Goal: Transaction & Acquisition: Purchase product/service

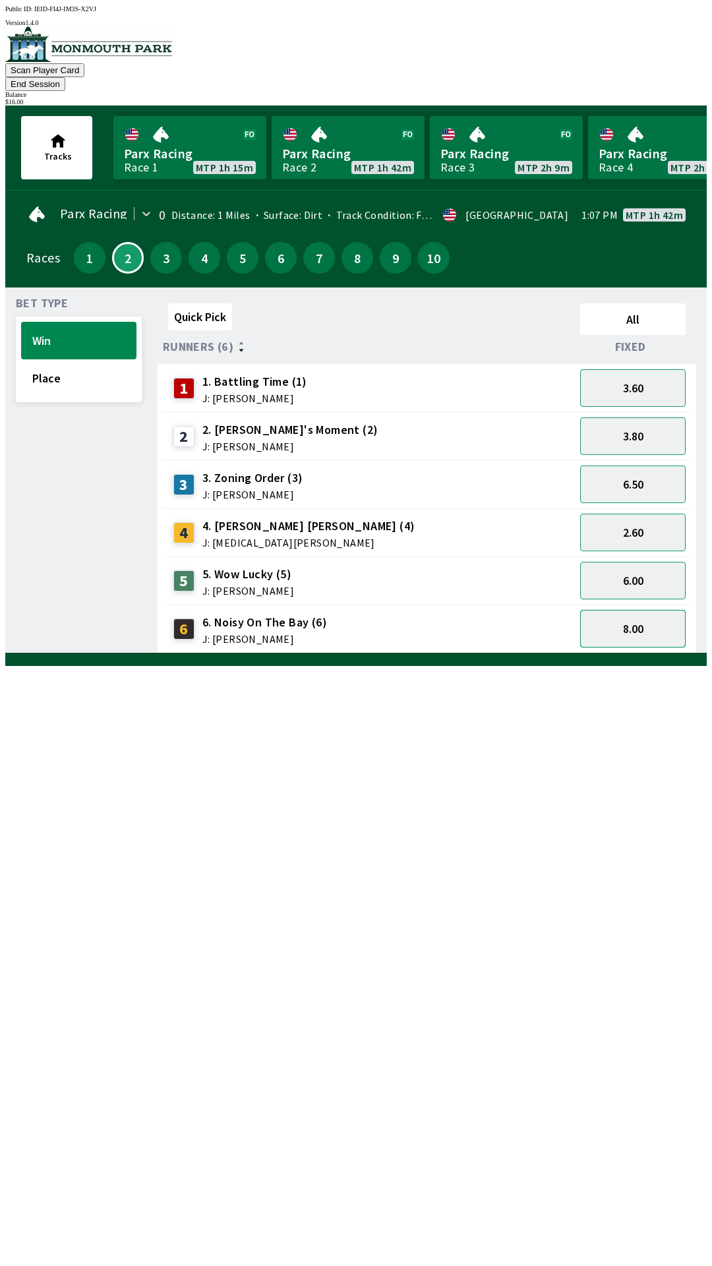
click at [628, 624] on button "8.00" at bounding box center [632, 629] width 105 height 38
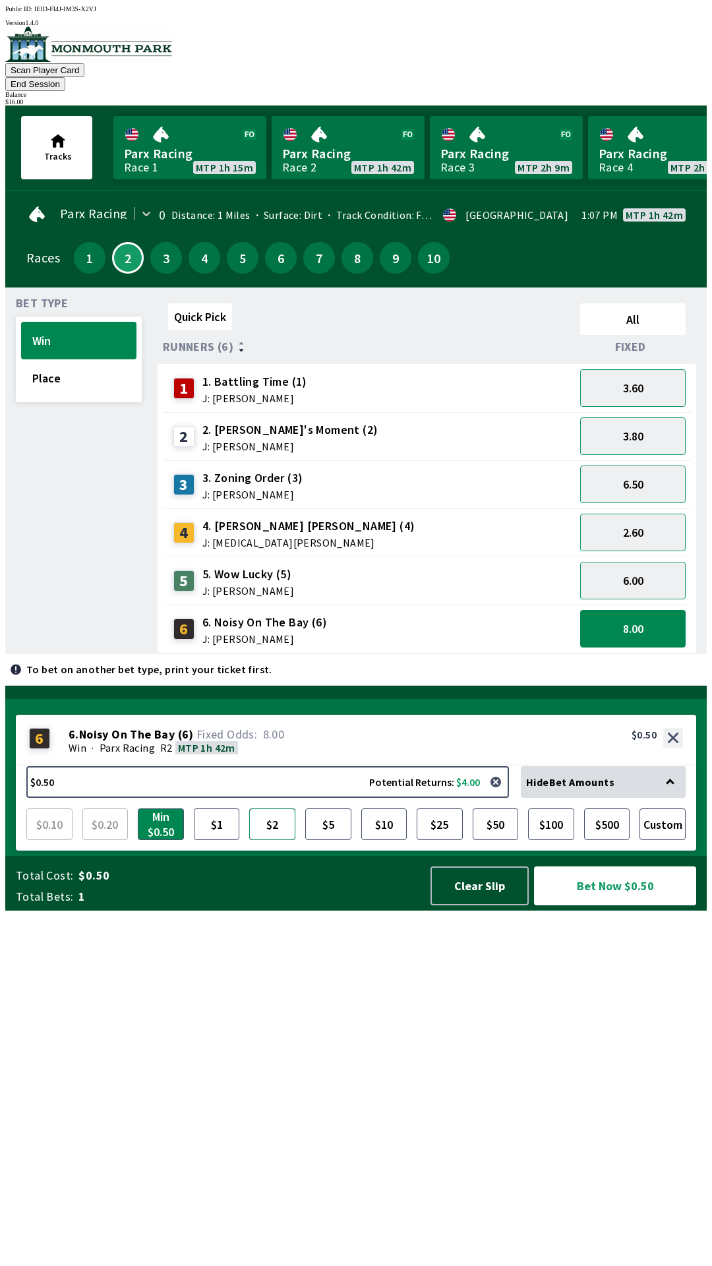
click at [274, 840] on button "$2" at bounding box center [272, 824] width 46 height 32
click at [608, 905] on button "Bet Now $2.00" at bounding box center [615, 885] width 162 height 39
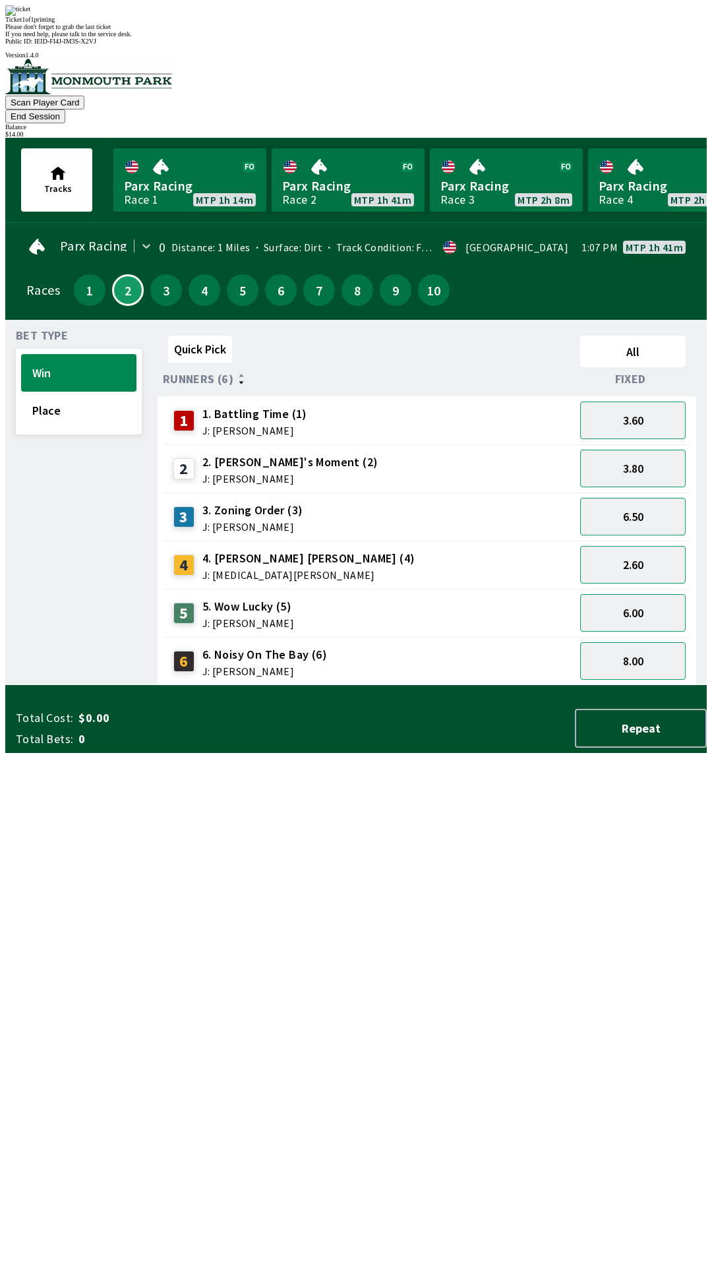
click at [264, 38] on div "Ticket 1 of 1 printing Please don't forget to grab the last ticket If you need …" at bounding box center [355, 21] width 701 height 32
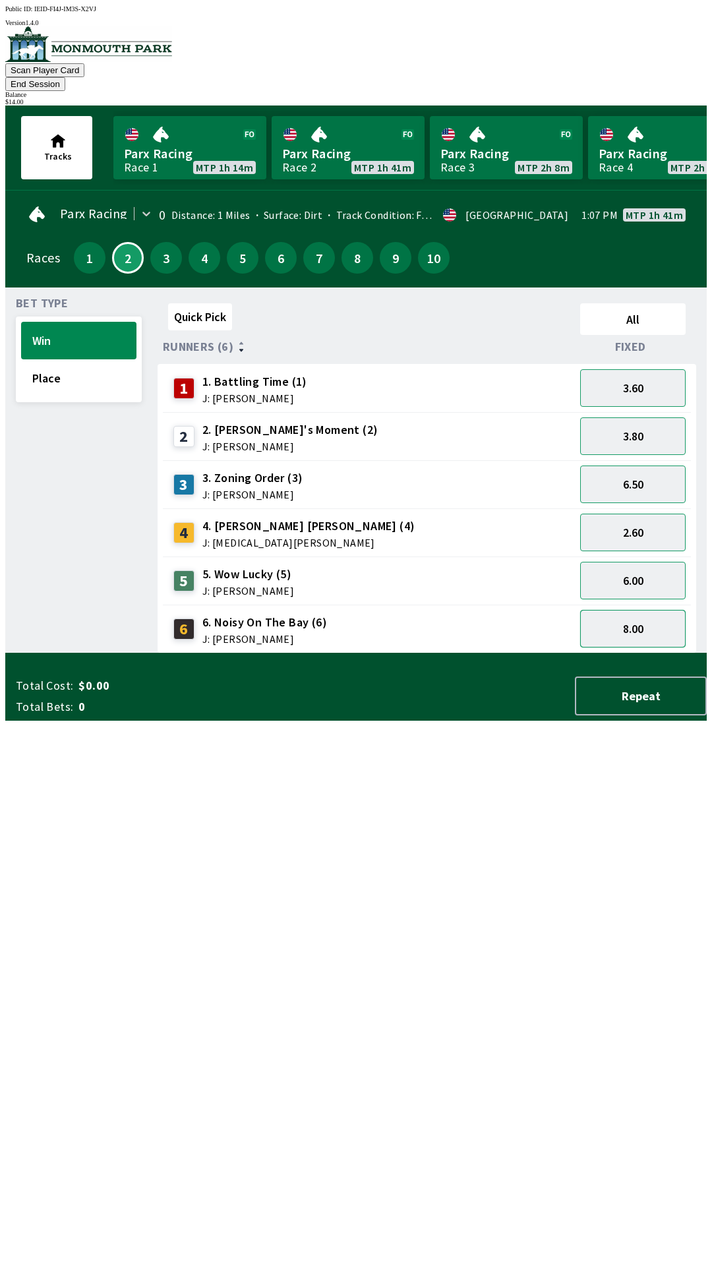
click at [645, 611] on button "8.00" at bounding box center [632, 629] width 105 height 38
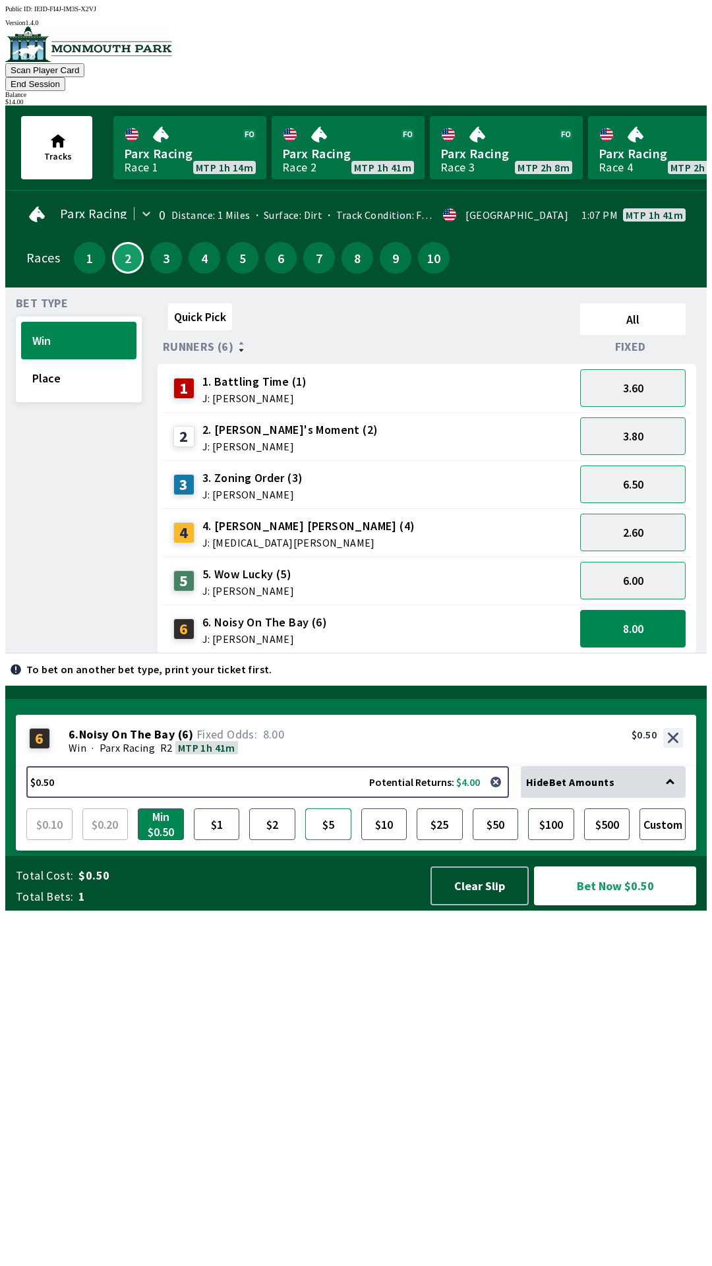
click at [340, 840] on button "$5" at bounding box center [328, 824] width 46 height 32
click at [605, 905] on button "Bet Now $5.00" at bounding box center [615, 885] width 162 height 39
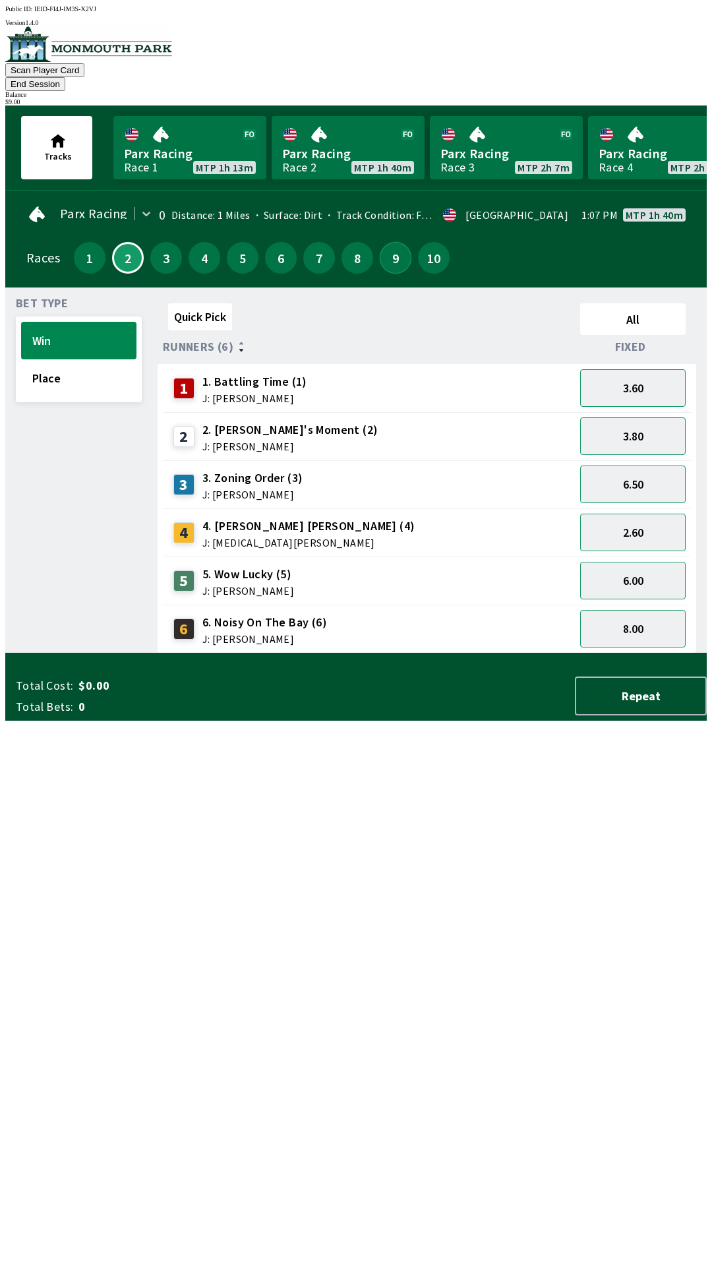
click at [396, 248] on button "9" at bounding box center [396, 258] width 32 height 32
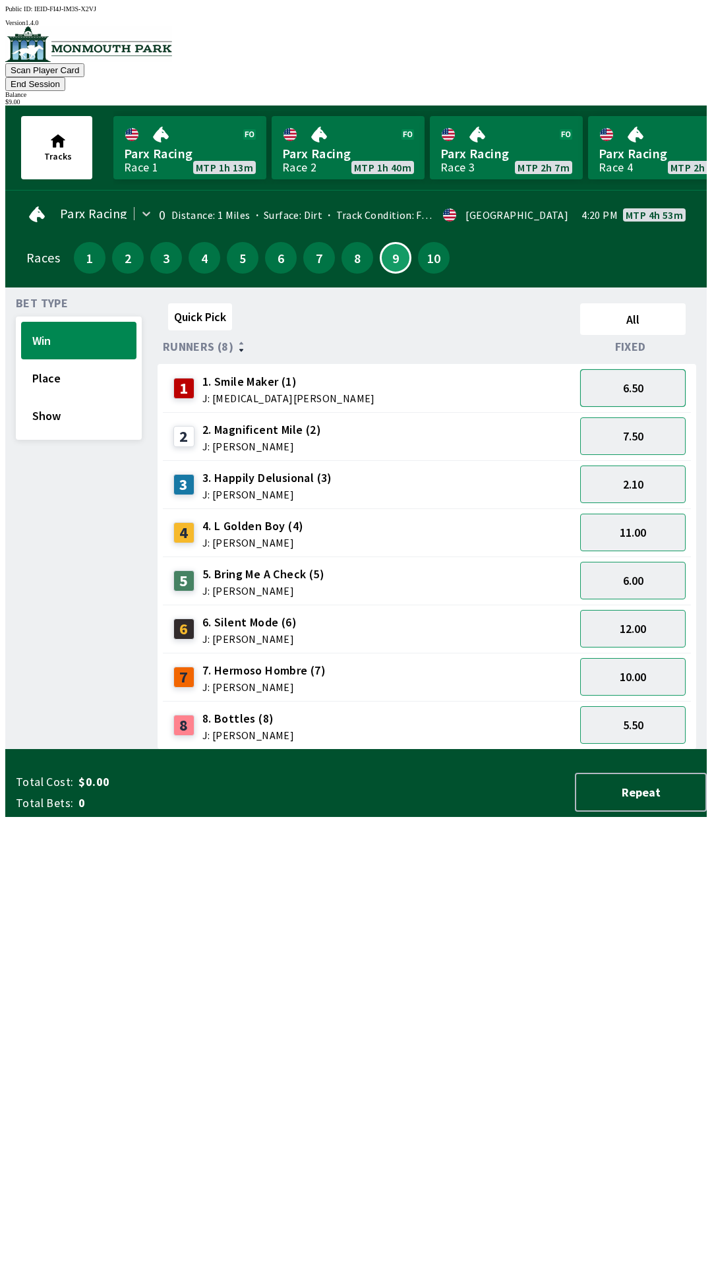
click at [611, 369] on button "6.50" at bounding box center [632, 388] width 105 height 38
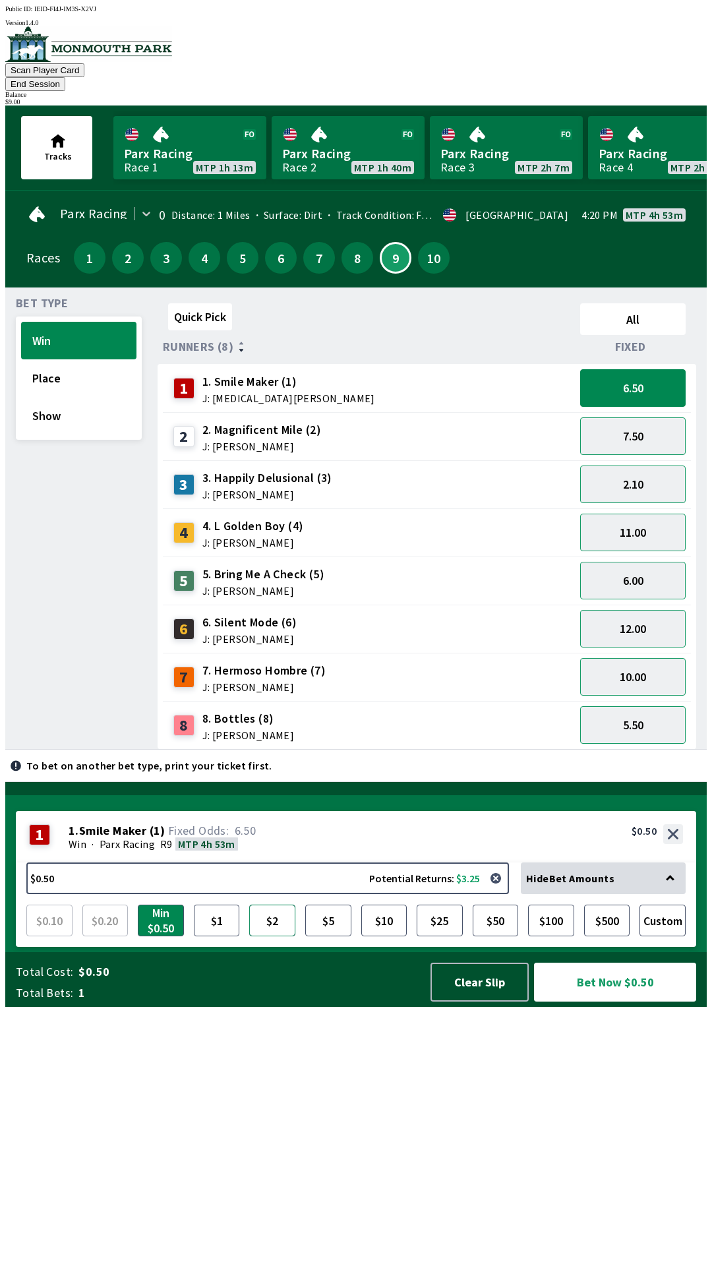
click at [278, 936] on button "$2" at bounding box center [272, 920] width 46 height 32
click at [603, 1001] on button "Bet Now $2.00" at bounding box center [615, 981] width 162 height 39
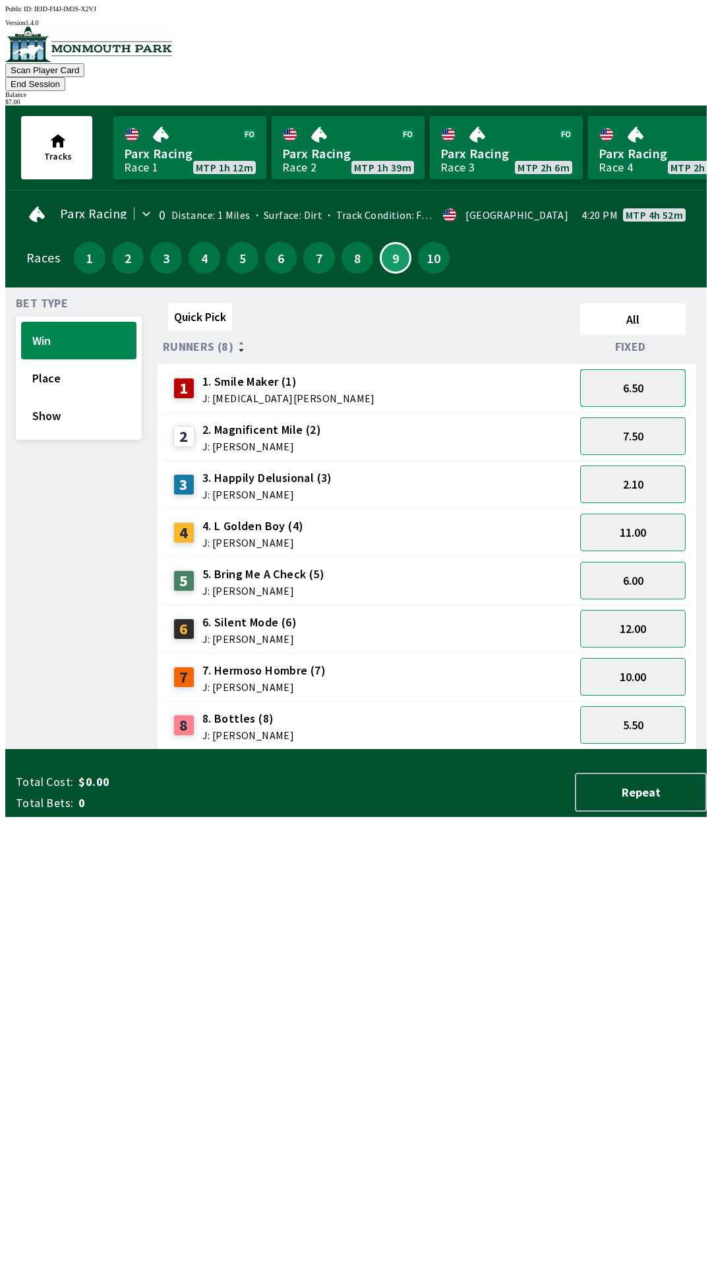
click at [622, 383] on button "6.50" at bounding box center [632, 388] width 105 height 38
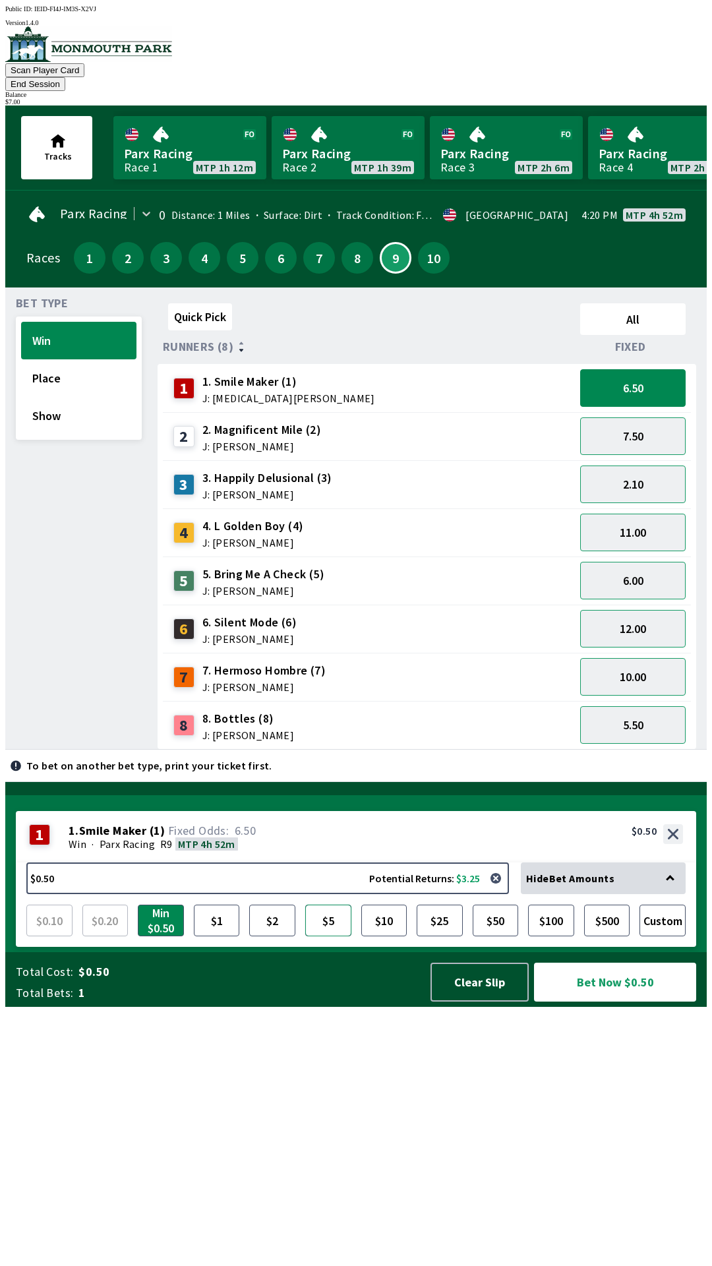
click at [341, 936] on button "$5" at bounding box center [328, 920] width 46 height 32
click at [609, 1001] on button "Bet Now $5.00" at bounding box center [615, 981] width 162 height 39
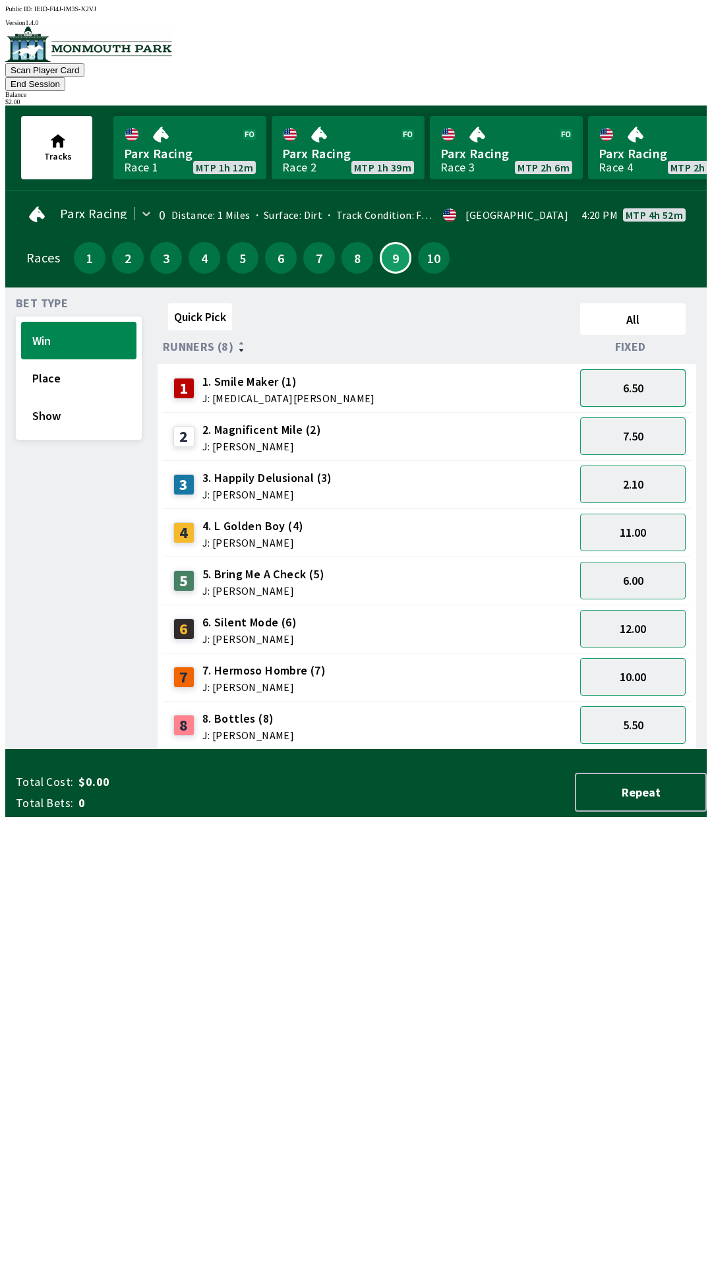
click at [627, 383] on button "6.50" at bounding box center [632, 388] width 105 height 38
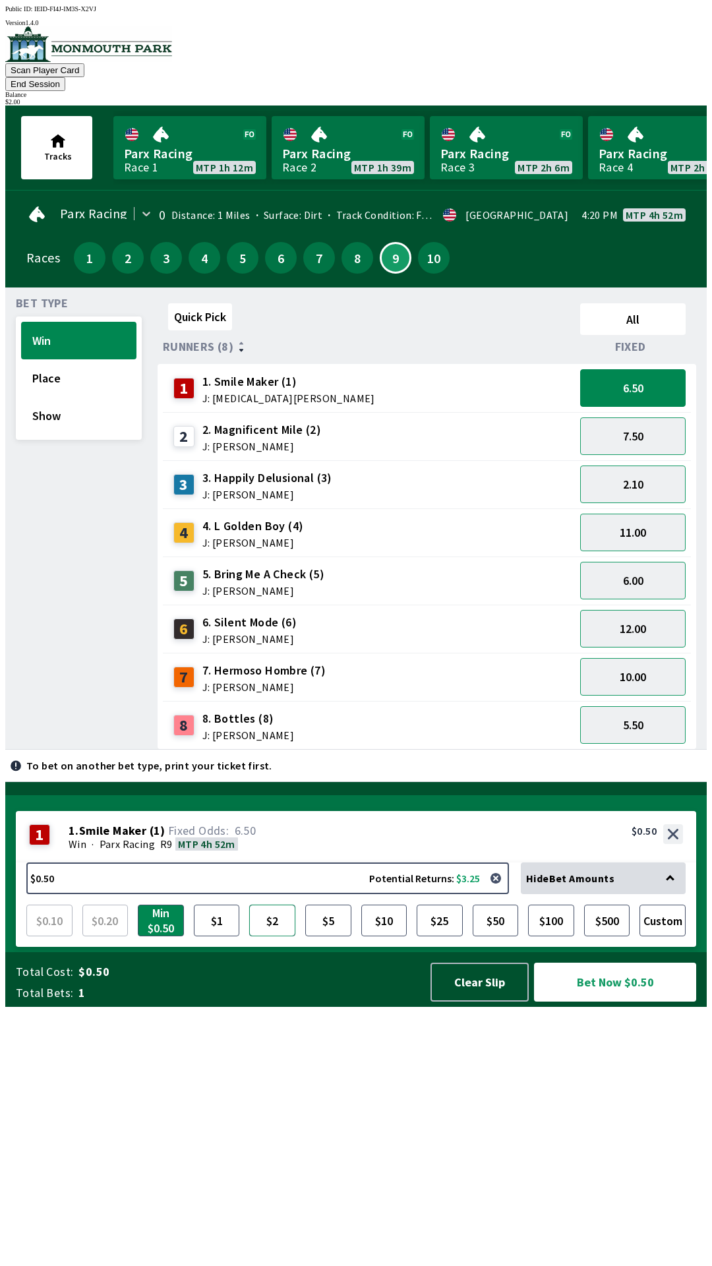
click at [274, 936] on button "$2" at bounding box center [272, 920] width 46 height 32
click at [614, 1001] on button "Bet Now $2.00" at bounding box center [615, 981] width 162 height 39
